Goal: Task Accomplishment & Management: Manage account settings

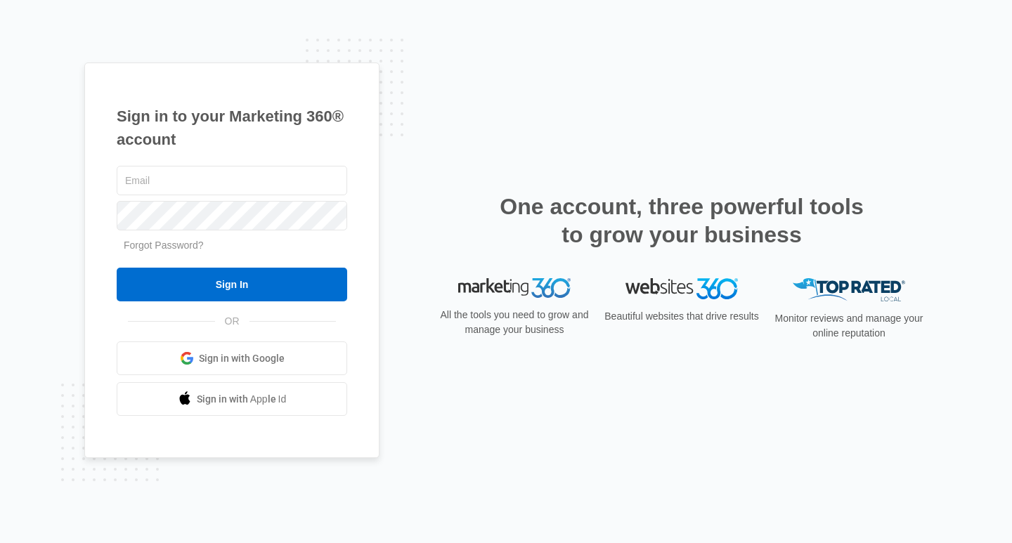
type input "andrea@myezglobal.com"
click at [175, 265] on form "andrea@myezglobal.com Forgot Password? Sign In" at bounding box center [232, 232] width 230 height 139
drag, startPoint x: 179, startPoint y: 283, endPoint x: 194, endPoint y: 332, distance: 51.3
click at [181, 286] on input "Sign In" at bounding box center [232, 285] width 230 height 34
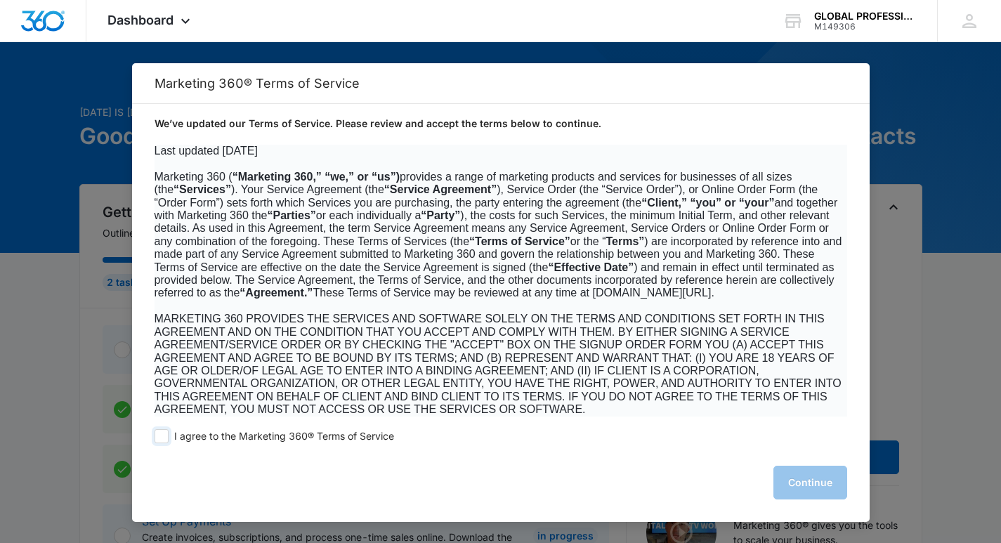
click at [157, 436] on span at bounding box center [162, 436] width 14 height 14
click at [157, 436] on input "I agree to the Marketing 360® Terms of Service" at bounding box center [162, 436] width 14 height 14
checkbox input "true"
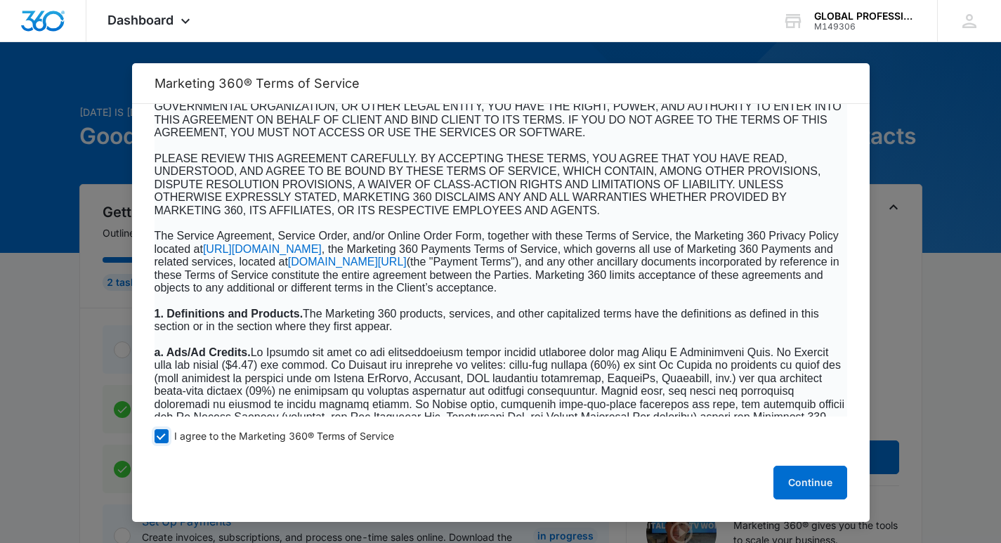
scroll to position [351, 0]
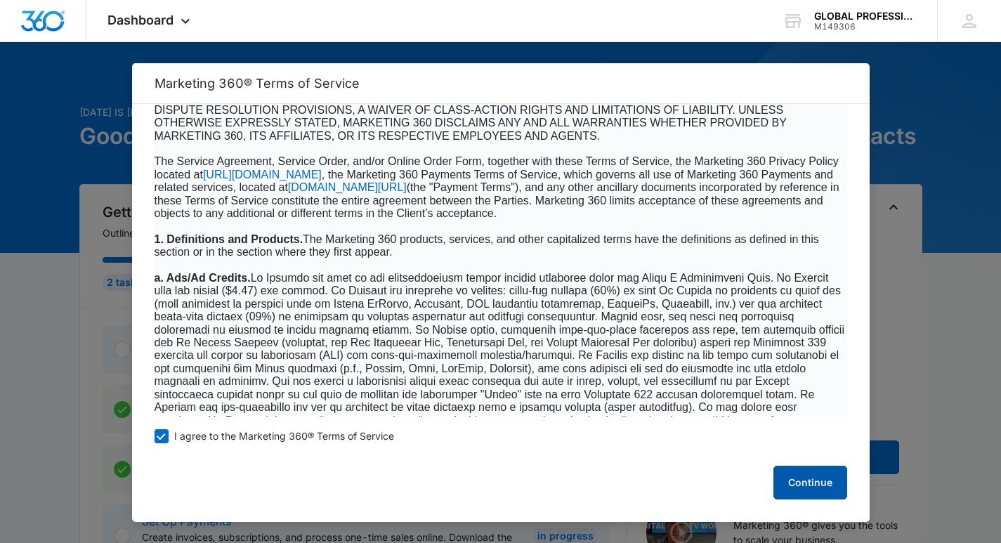
click at [799, 489] on button "Continue" at bounding box center [810, 483] width 74 height 34
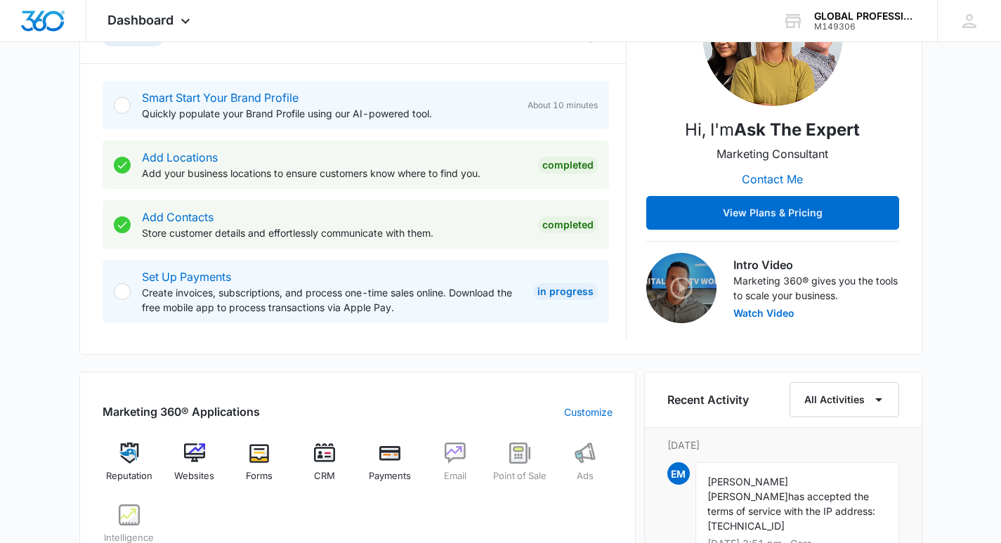
scroll to position [562, 0]
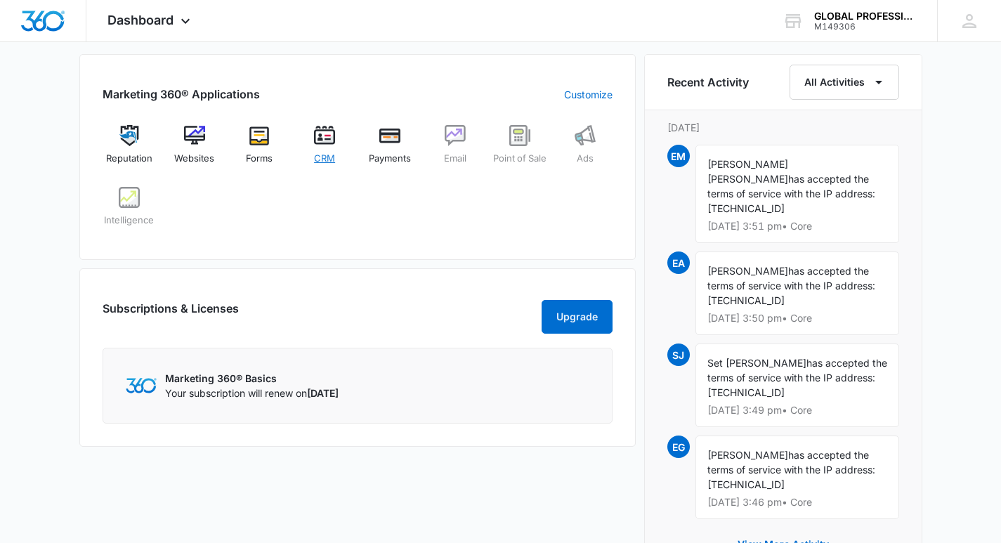
click at [332, 144] on img at bounding box center [324, 135] width 21 height 21
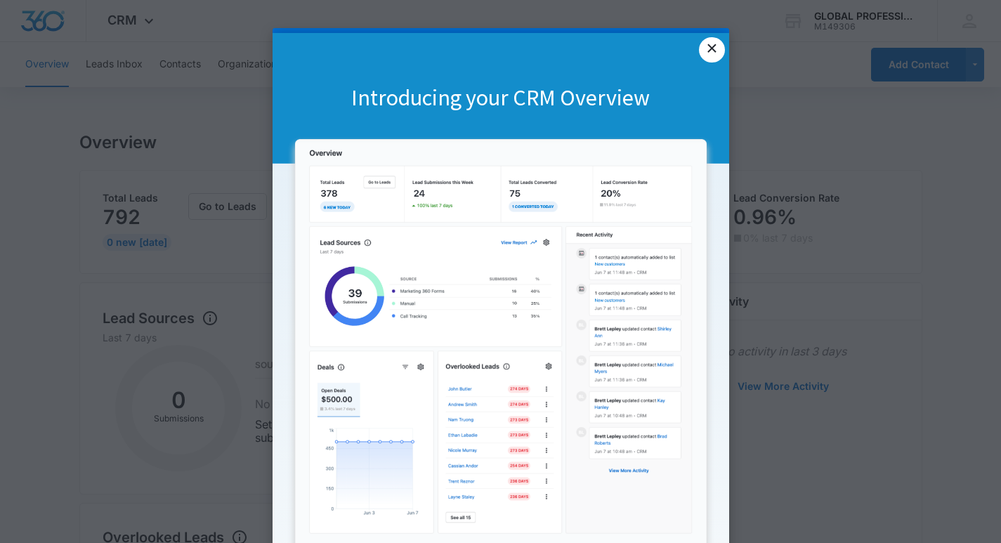
click at [707, 57] on link "×" at bounding box center [711, 49] width 25 height 25
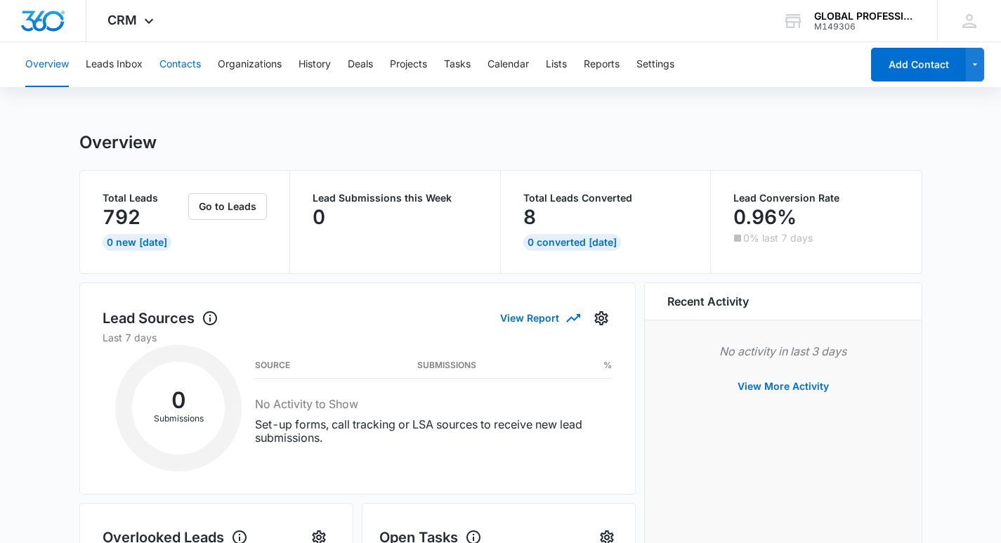
click at [174, 71] on button "Contacts" at bounding box center [179, 64] width 41 height 45
